Goal: Information Seeking & Learning: Learn about a topic

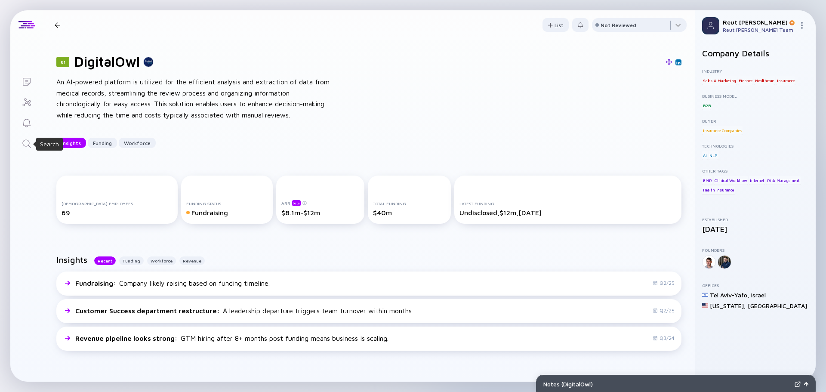
click at [29, 141] on icon "Search" at bounding box center [26, 143] width 8 height 8
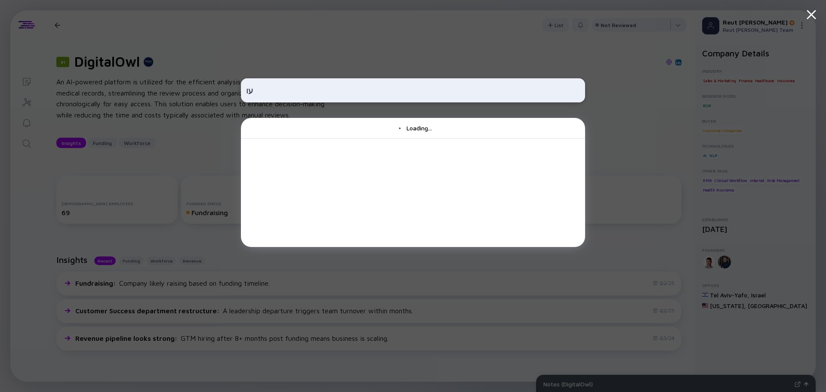
type input "ע"
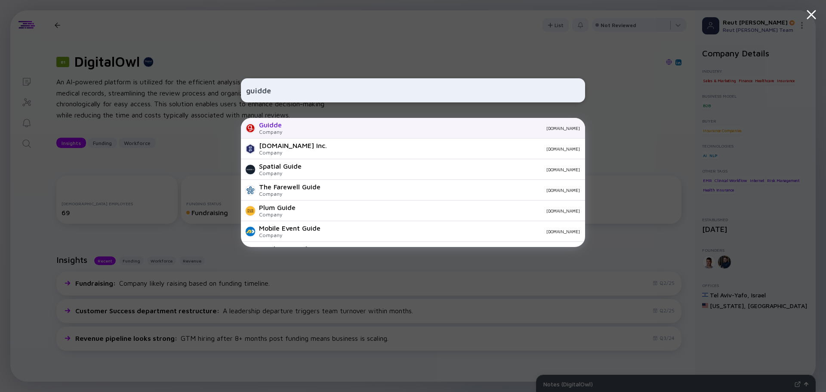
type input "guidde"
click at [277, 130] on div "Company" at bounding box center [270, 132] width 23 height 6
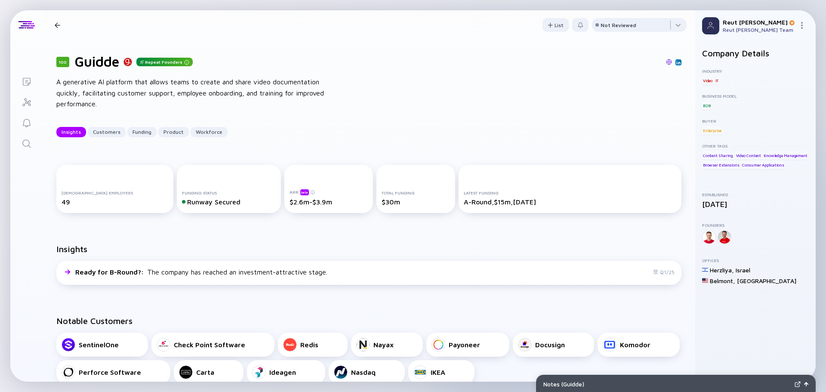
click at [666, 62] on img at bounding box center [669, 62] width 6 height 6
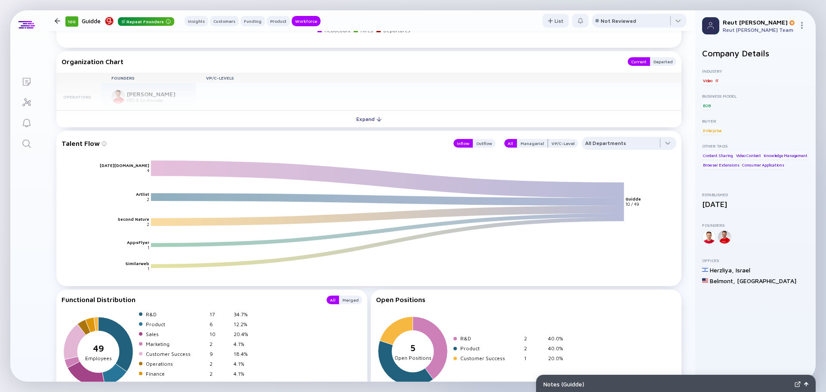
scroll to position [1076, 0]
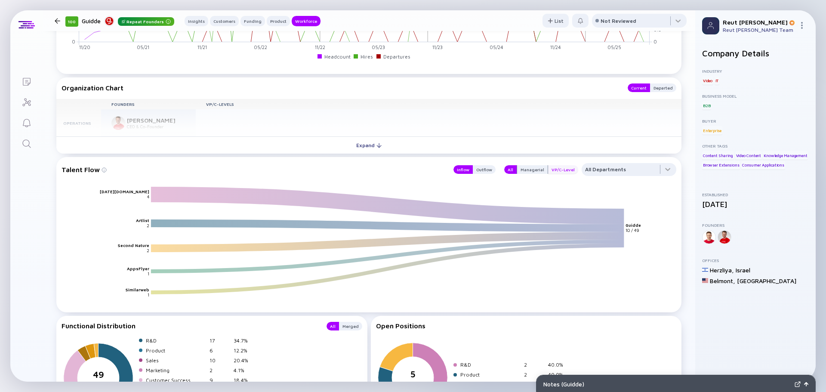
click at [558, 173] on div "VP/C-Level" at bounding box center [563, 169] width 30 height 9
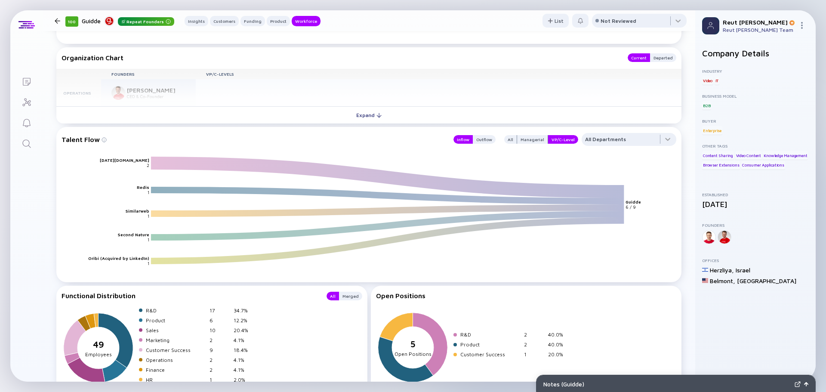
scroll to position [1004, 0]
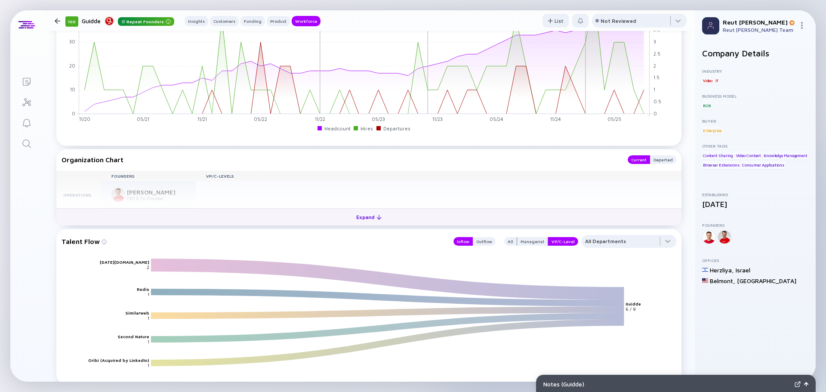
click at [368, 221] on div "Expand" at bounding box center [369, 216] width 36 height 13
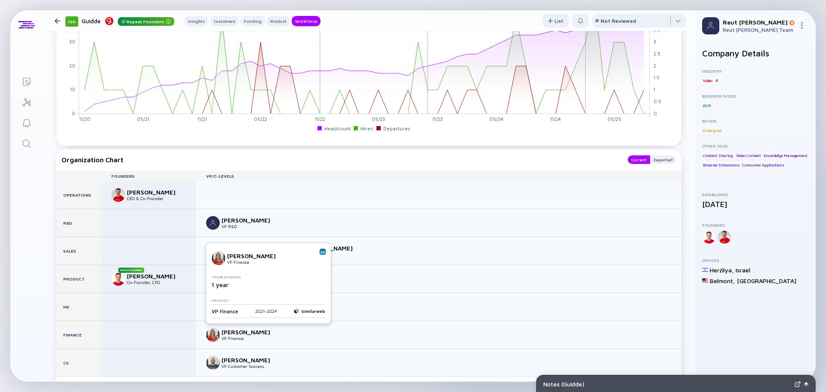
click at [322, 251] on img at bounding box center [323, 252] width 4 height 4
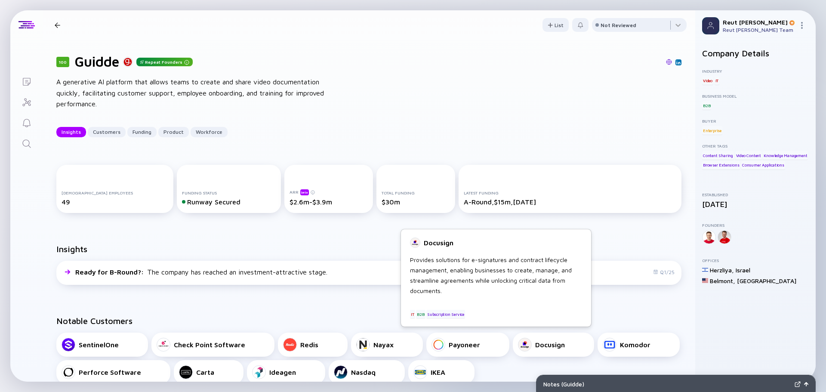
scroll to position [215, 0]
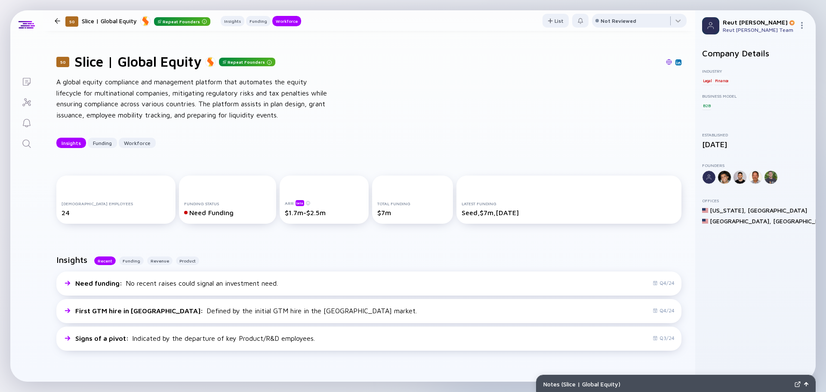
scroll to position [861, 0]
